Goal: Information Seeking & Learning: Learn about a topic

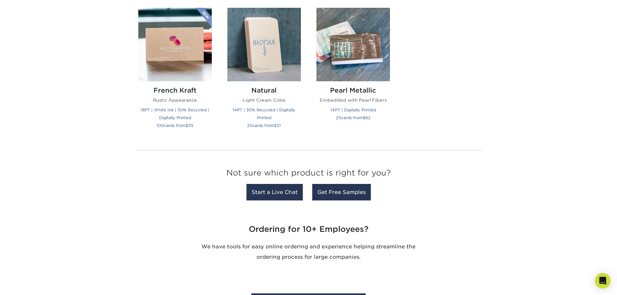
scroll to position [907, 0]
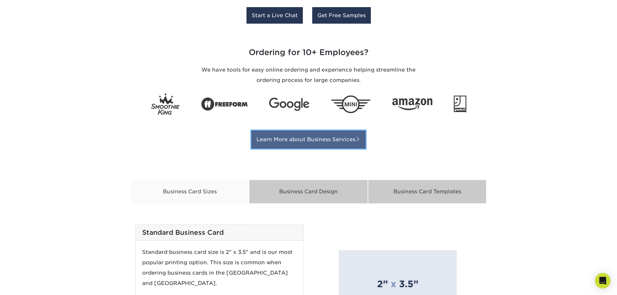
click at [309, 146] on link "Learn More about Business Services" at bounding box center [308, 140] width 114 height 18
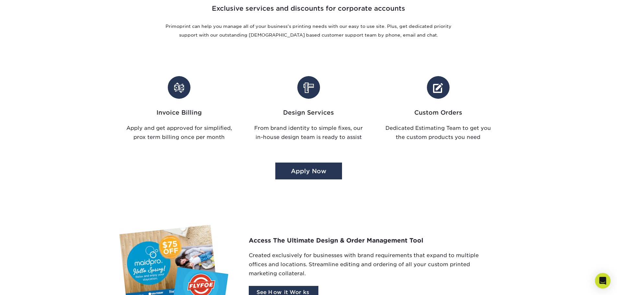
scroll to position [389, 0]
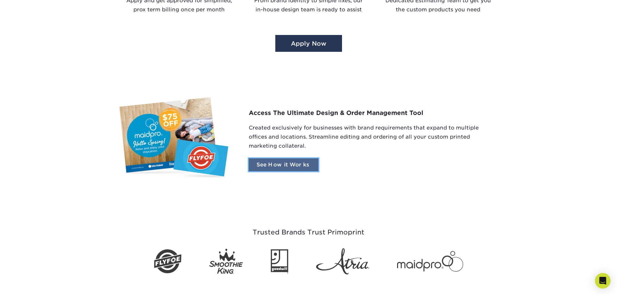
click at [295, 168] on link "See How it Works" at bounding box center [284, 164] width 70 height 13
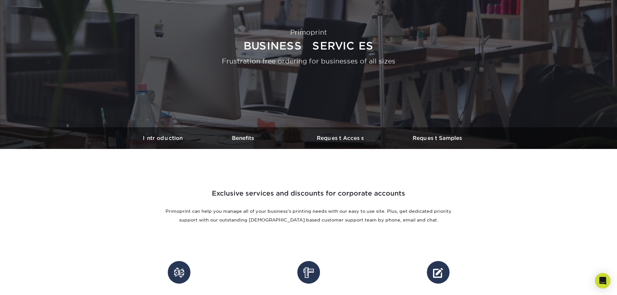
scroll to position [65, 0]
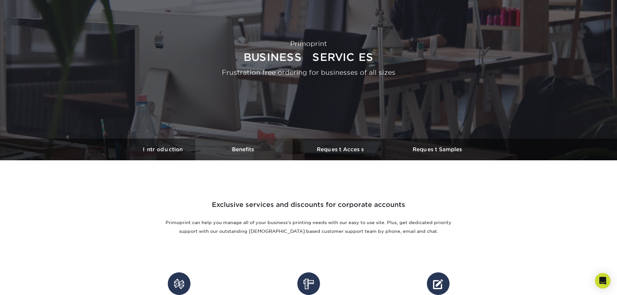
click at [256, 151] on h3 "Benefits" at bounding box center [243, 149] width 97 height 6
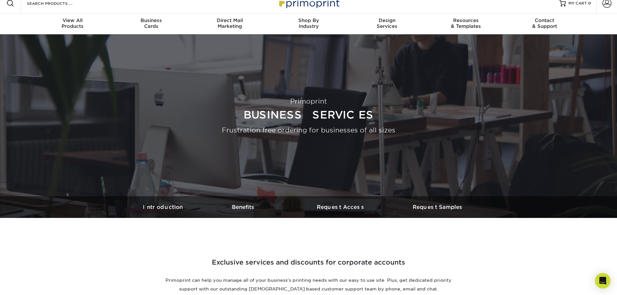
scroll to position [0, 0]
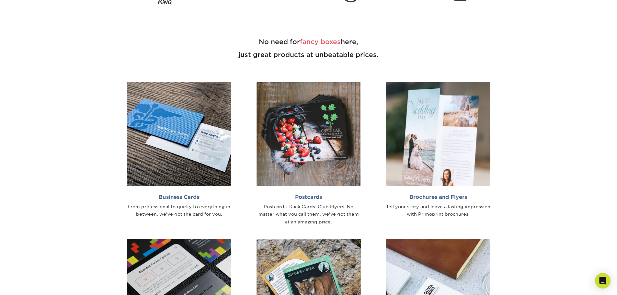
scroll to position [421, 0]
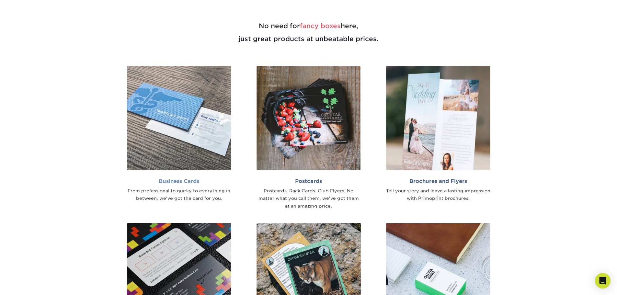
click at [189, 143] on img at bounding box center [179, 118] width 104 height 104
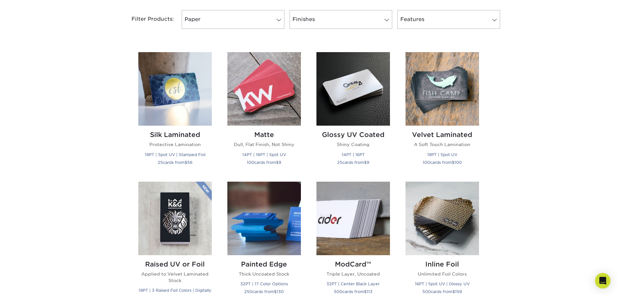
scroll to position [292, 0]
